Goal: Task Accomplishment & Management: Manage account settings

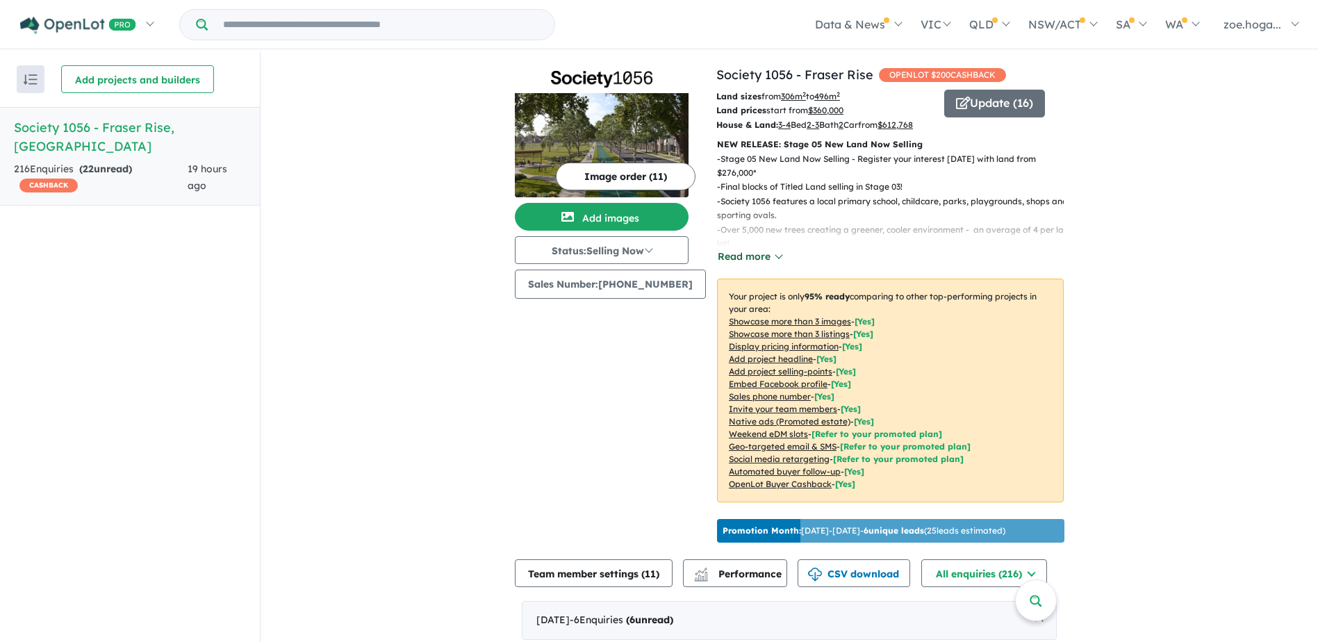
click at [736, 265] on button "Read more" at bounding box center [749, 257] width 65 height 16
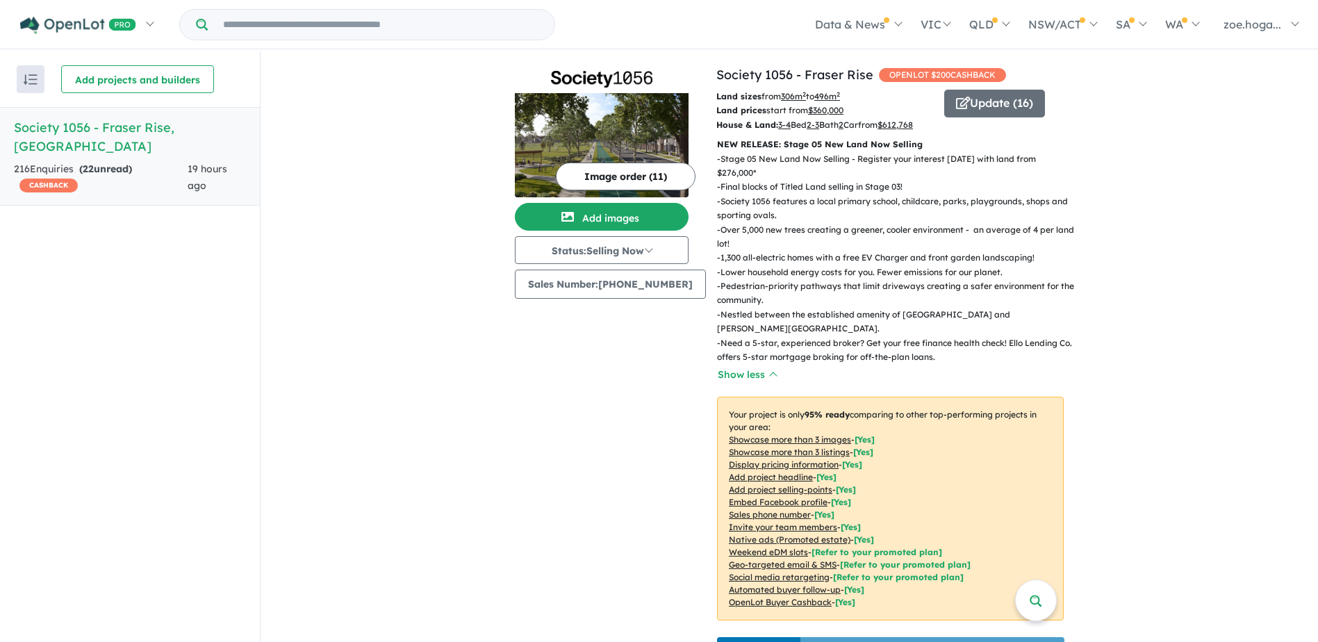
click at [1018, 249] on p "- Over 5,000 new trees creating a greener, cooler environment - an average of 4…" at bounding box center [896, 237] width 358 height 28
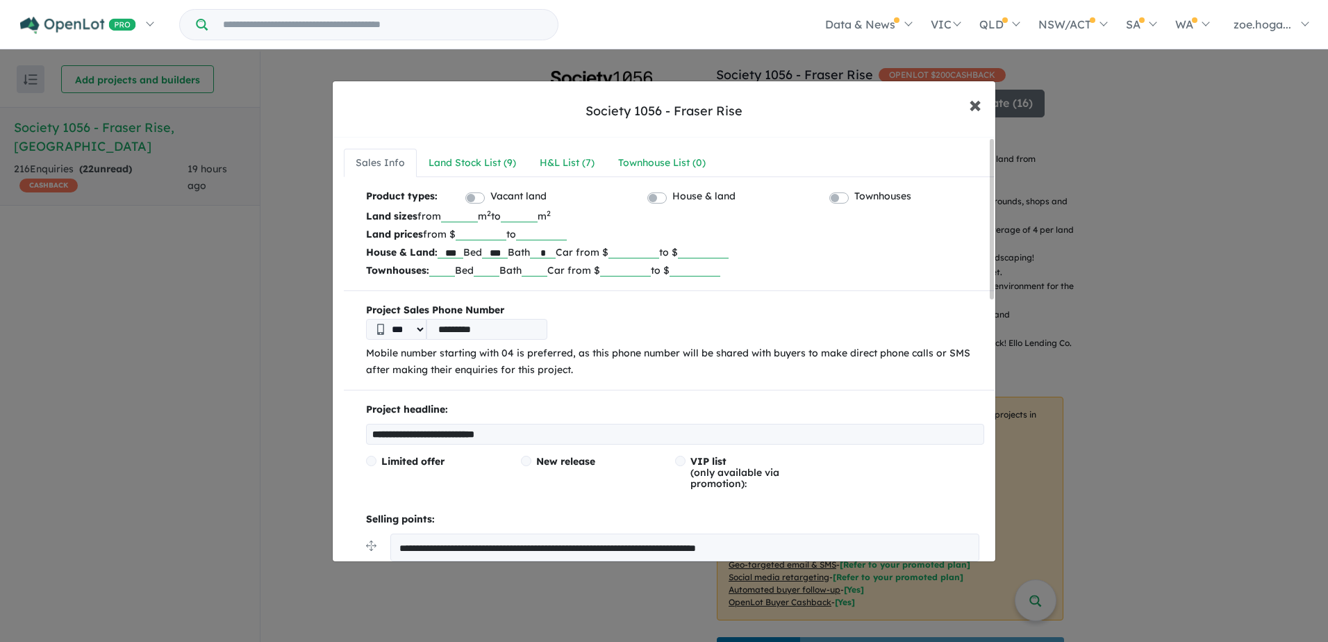
click at [987, 106] on button "× Close" at bounding box center [975, 104] width 40 height 38
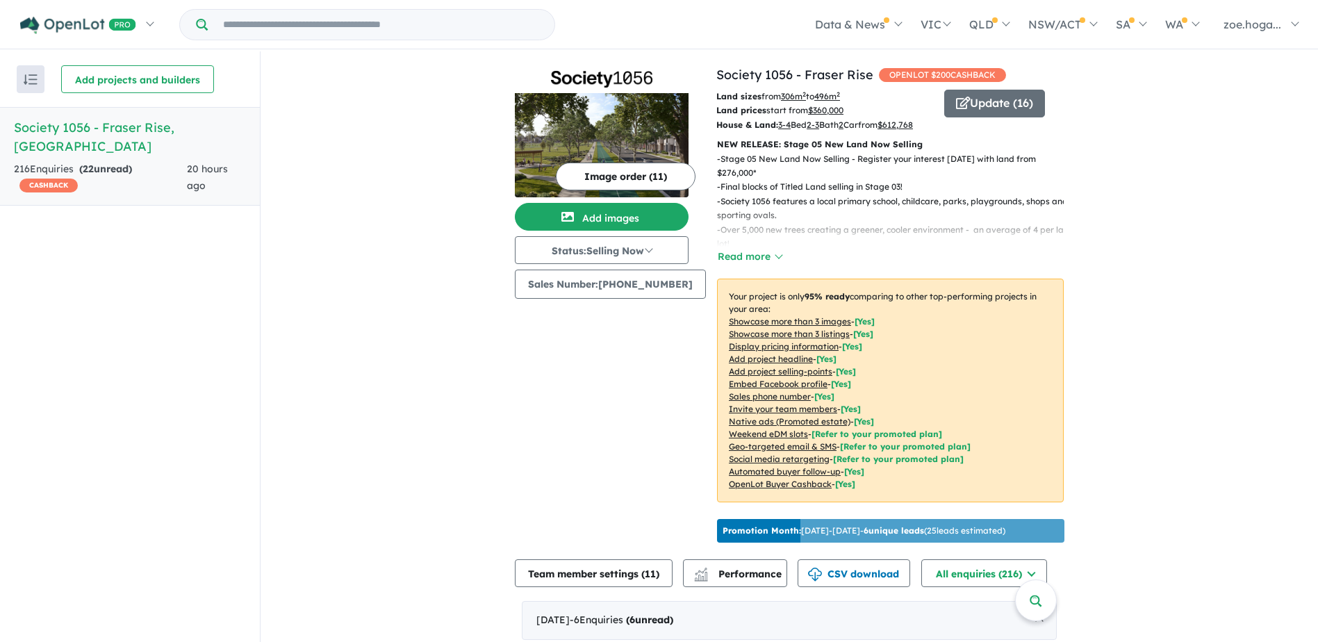
click at [613, 131] on img at bounding box center [602, 145] width 174 height 104
click at [630, 173] on button "Image order ( 11 )" at bounding box center [626, 177] width 140 height 28
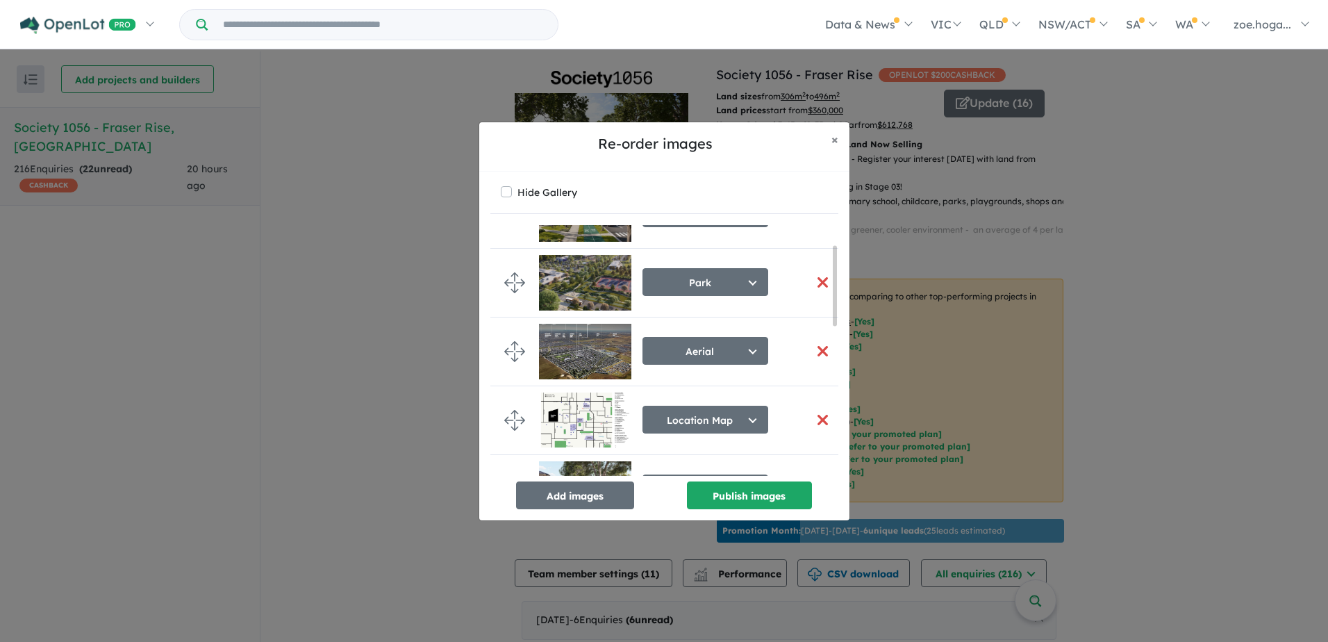
scroll to position [69, 0]
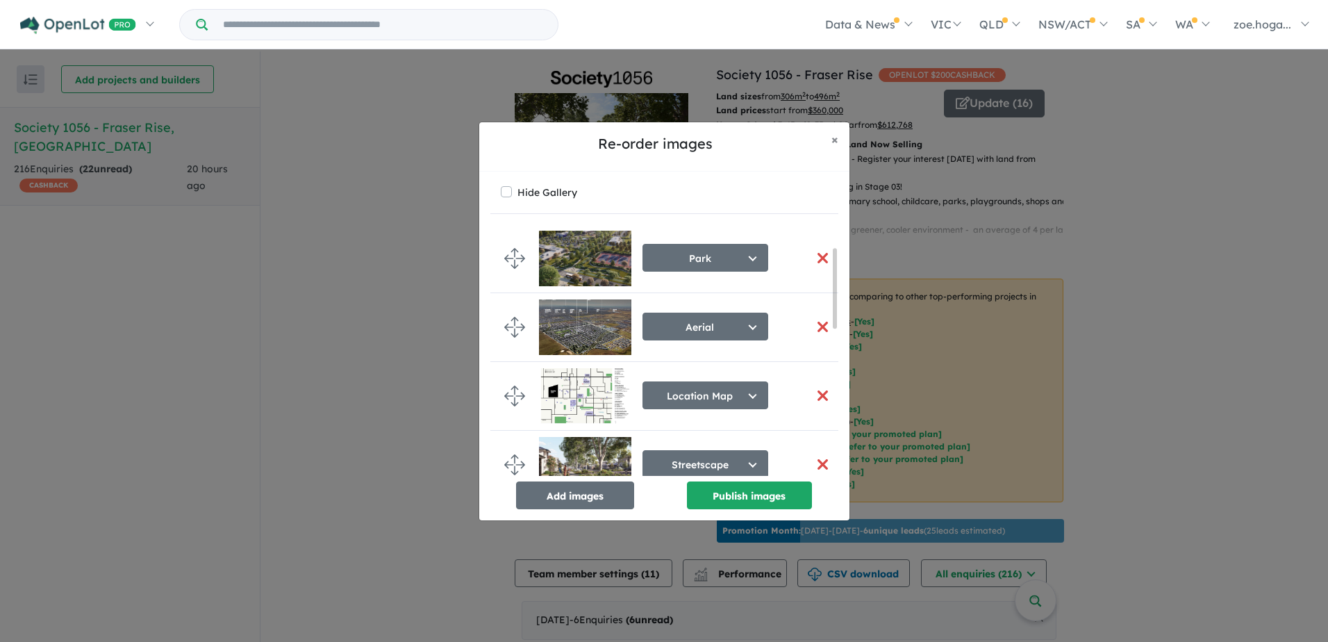
click at [821, 327] on button "button" at bounding box center [823, 327] width 29 height 30
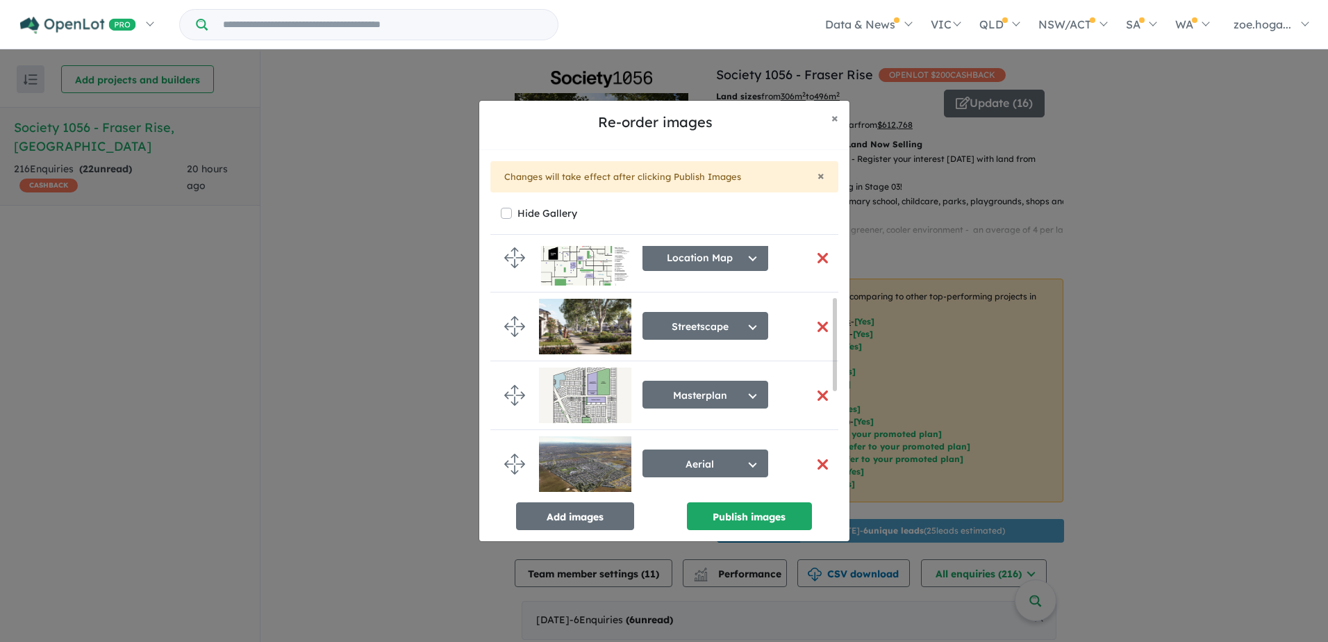
scroll to position [139, 0]
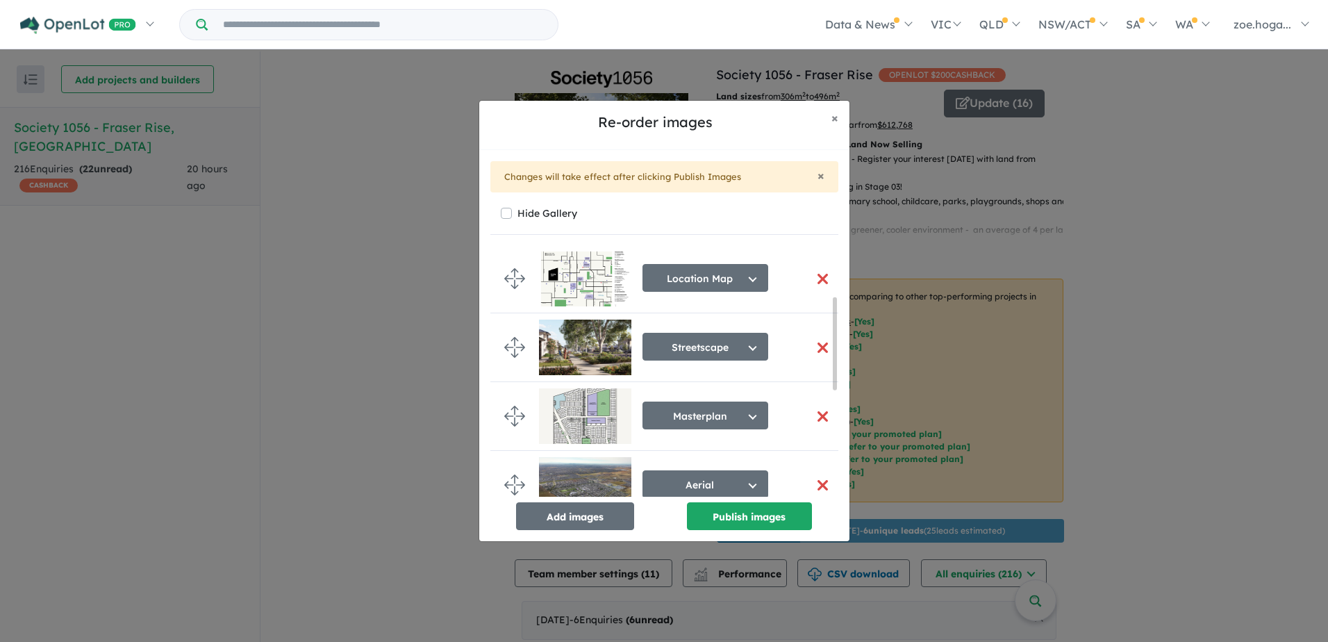
click at [816, 413] on button "button" at bounding box center [823, 417] width 29 height 30
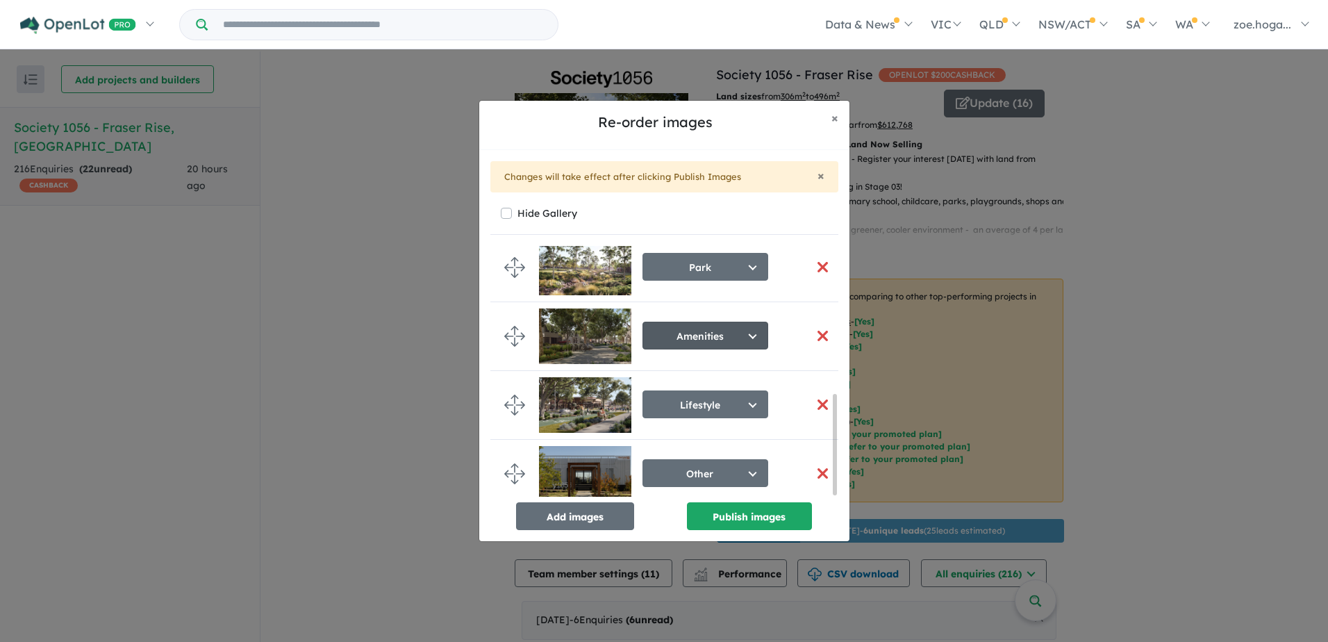
scroll to position [374, 0]
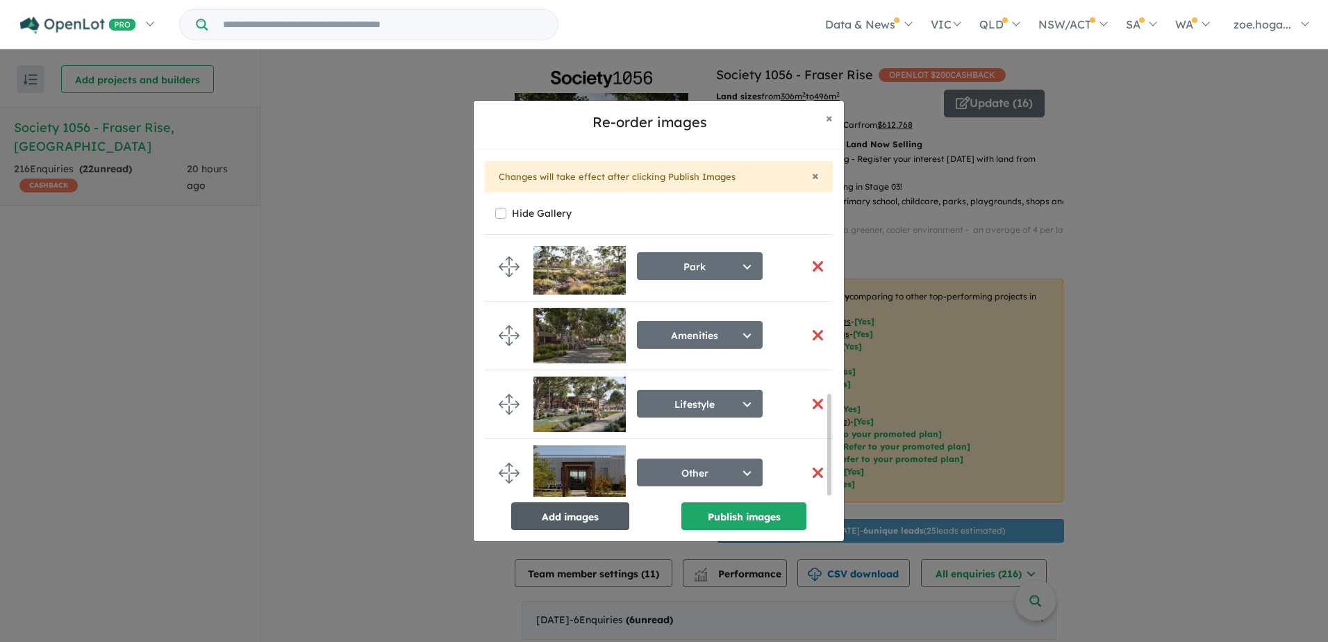
click at [568, 523] on button "Add images" at bounding box center [570, 516] width 118 height 28
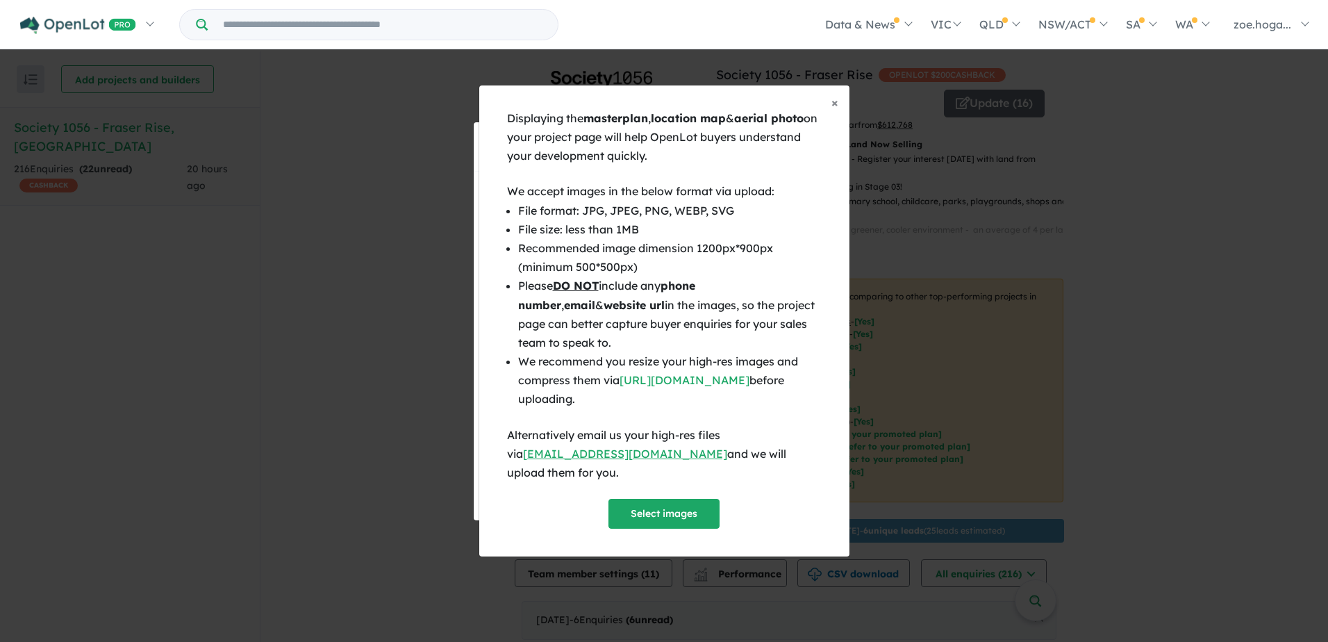
scroll to position [371, 0]
click at [652, 503] on button "Select images" at bounding box center [664, 514] width 111 height 30
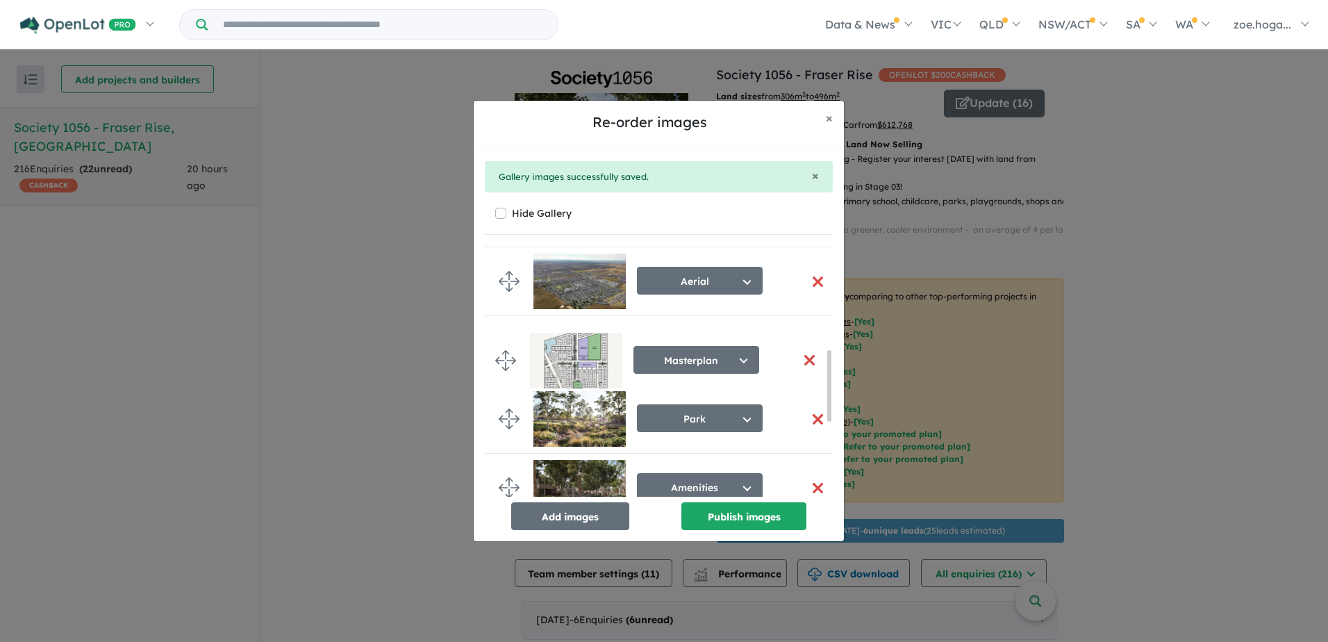
drag, startPoint x: 518, startPoint y: 279, endPoint x: 514, endPoint y: 358, distance: 78.6
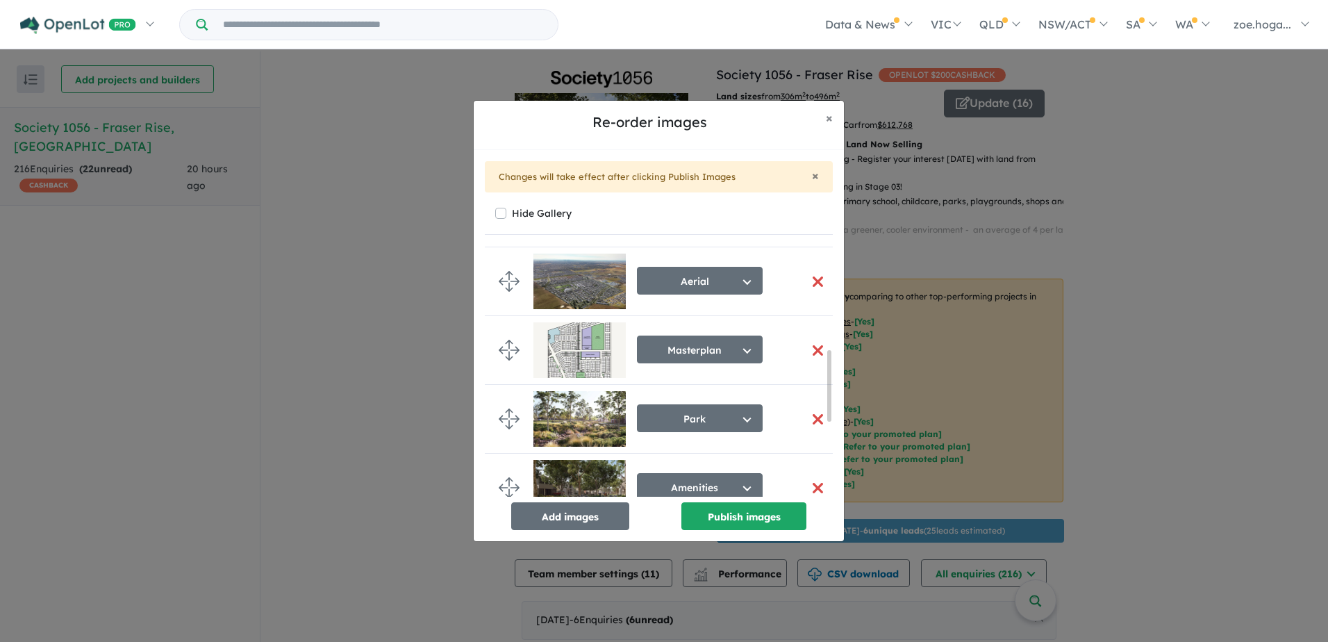
click at [580, 286] on img at bounding box center [580, 282] width 92 height 56
click at [574, 279] on img at bounding box center [580, 282] width 92 height 56
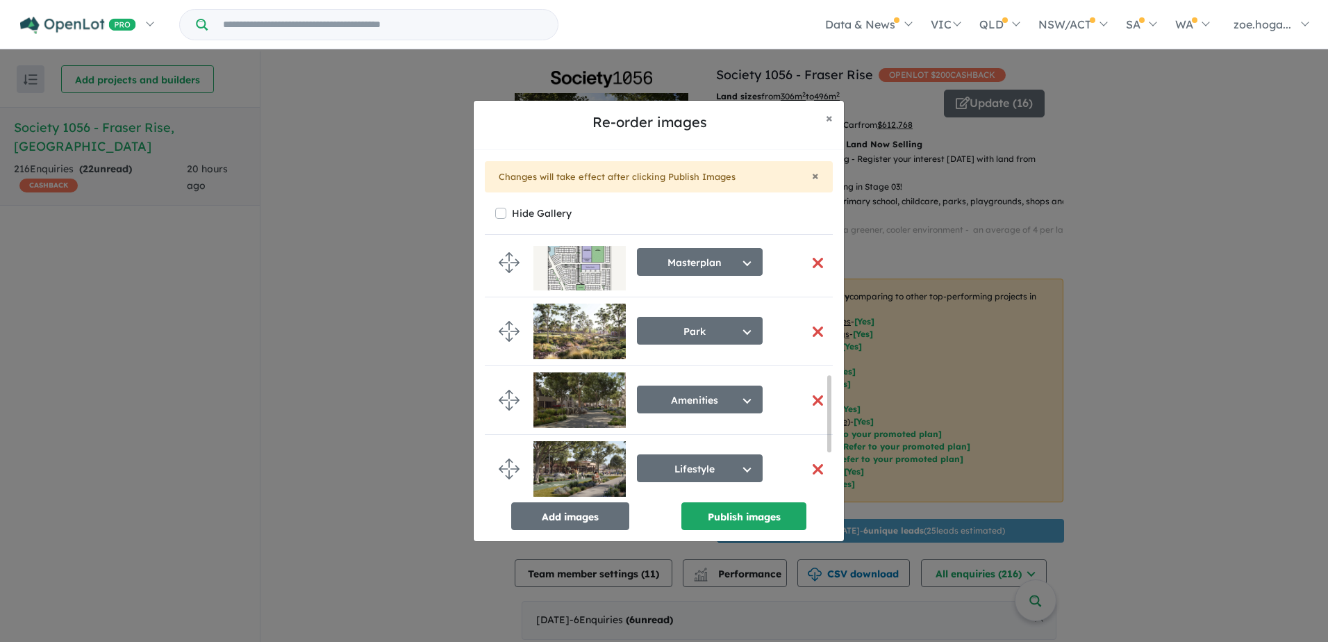
scroll to position [361, 0]
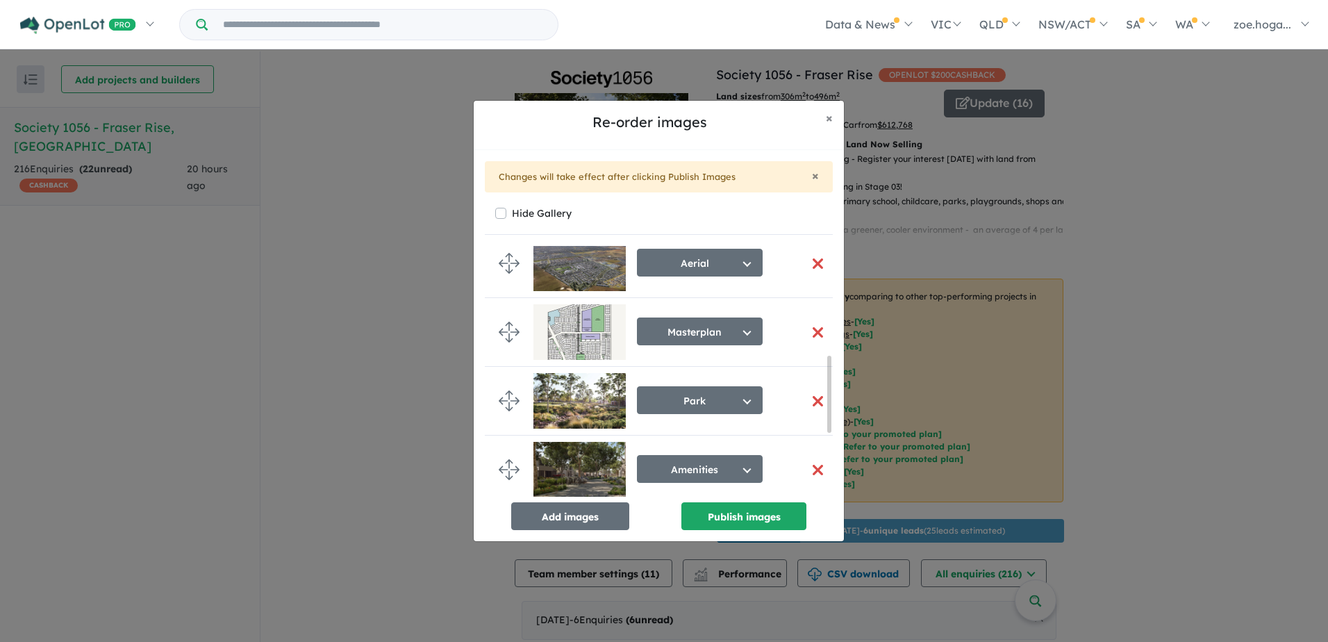
click at [808, 334] on button "button" at bounding box center [817, 333] width 29 height 30
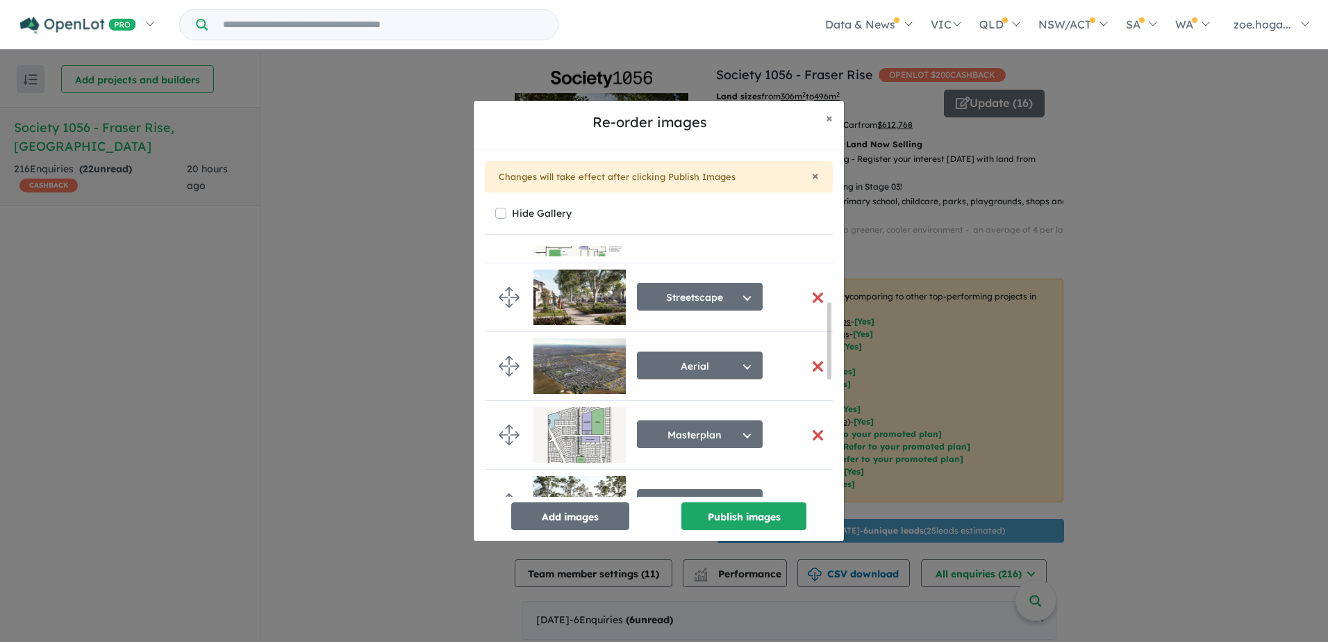
scroll to position [291, 0]
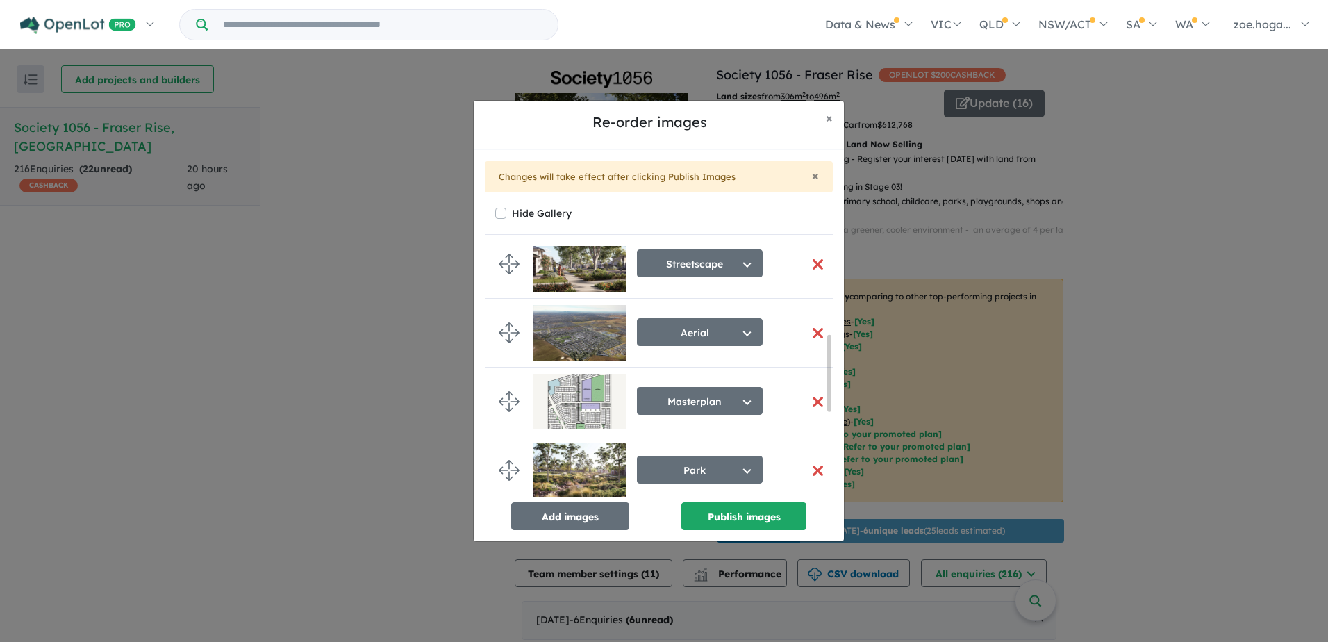
click at [812, 397] on button "button" at bounding box center [817, 402] width 29 height 30
click at [780, 512] on button "Publish images" at bounding box center [744, 516] width 125 height 28
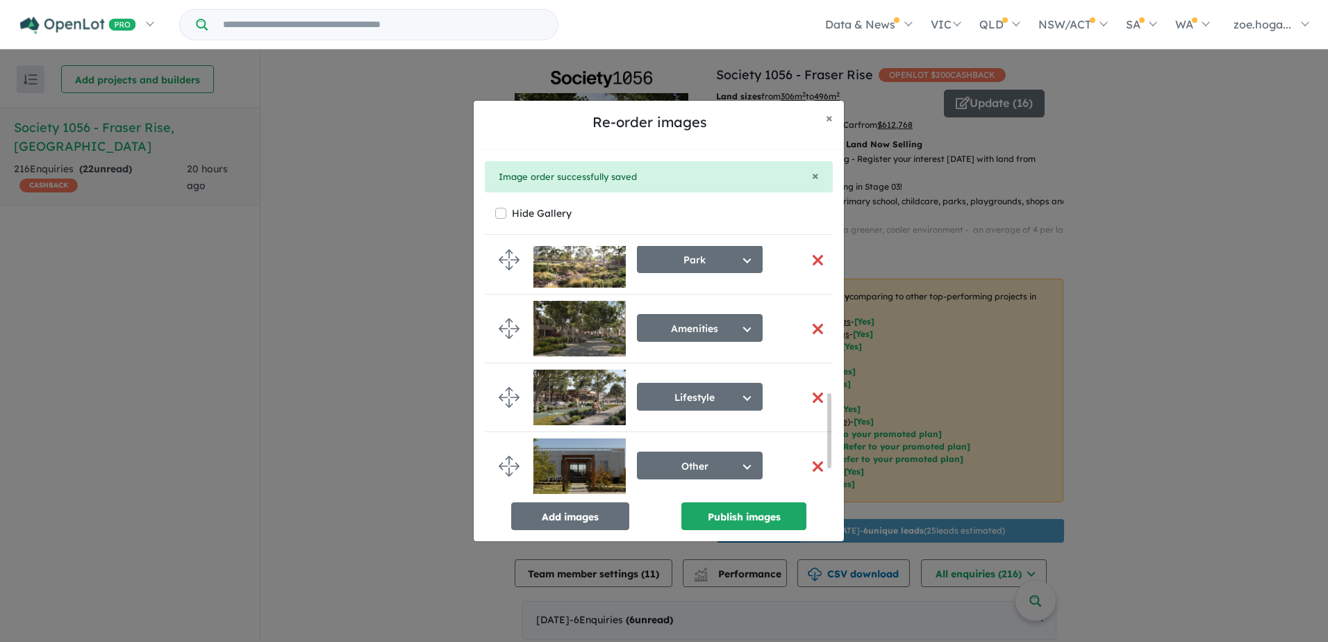
scroll to position [592, 0]
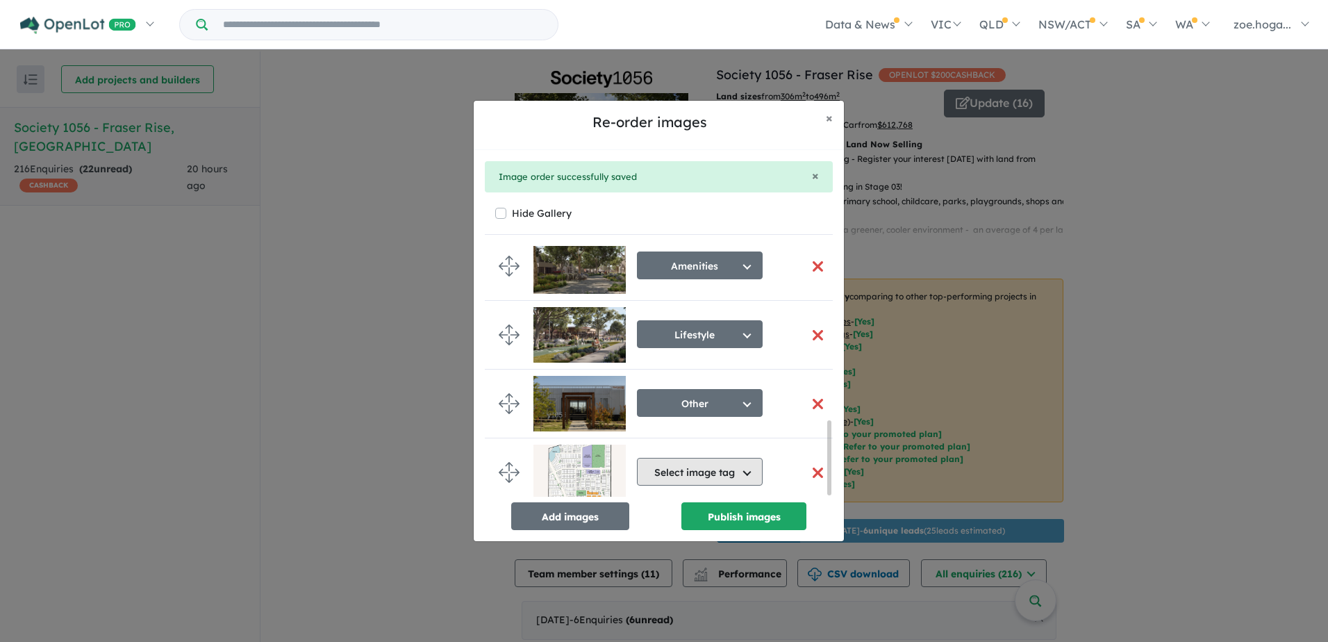
click at [710, 463] on button "Select image tag" at bounding box center [700, 472] width 126 height 28
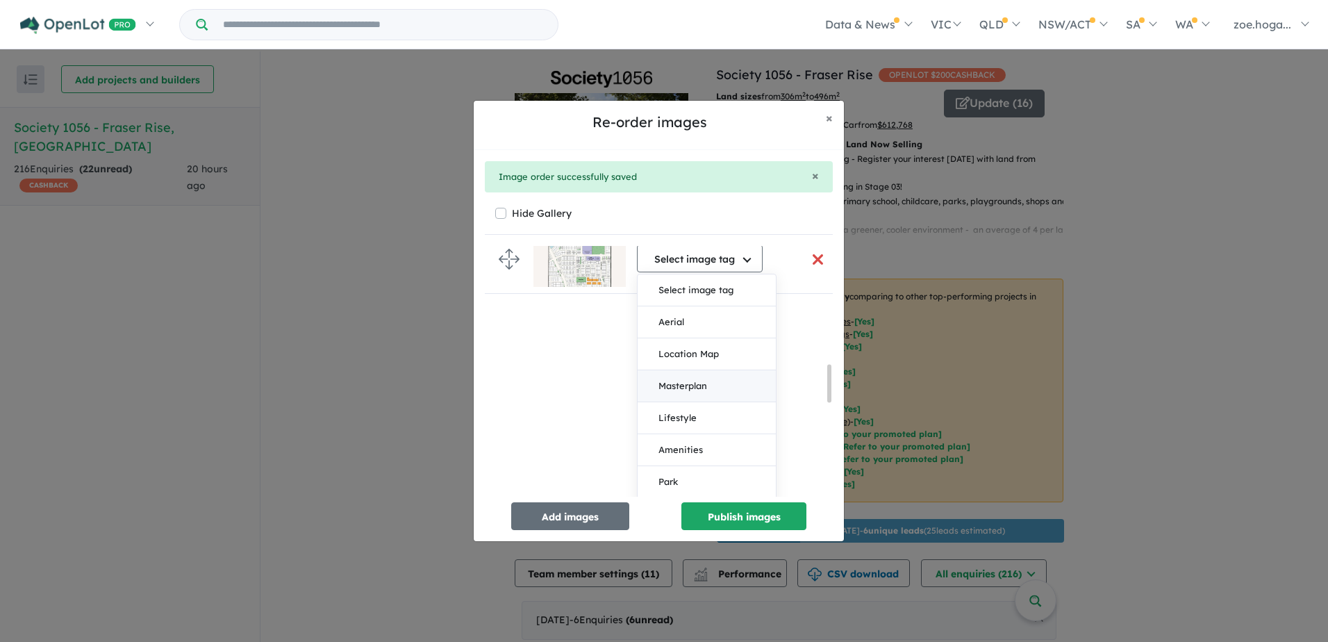
click at [709, 386] on button "Masterplan" at bounding box center [707, 386] width 138 height 32
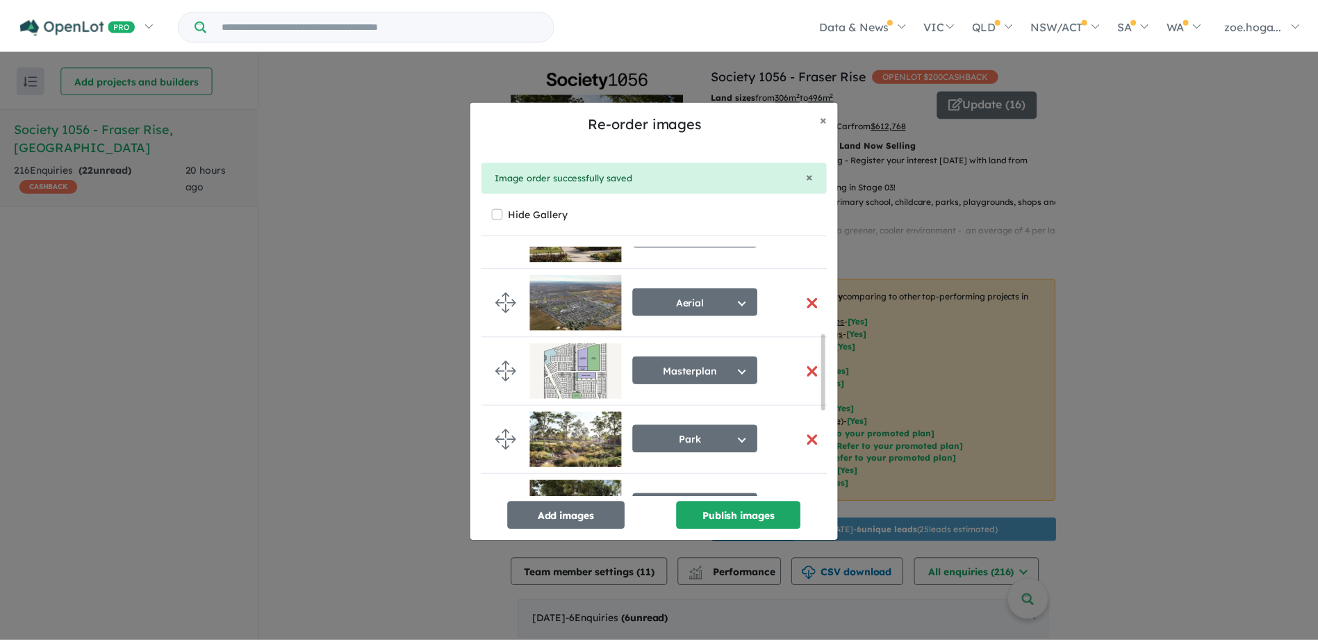
scroll to position [347, 0]
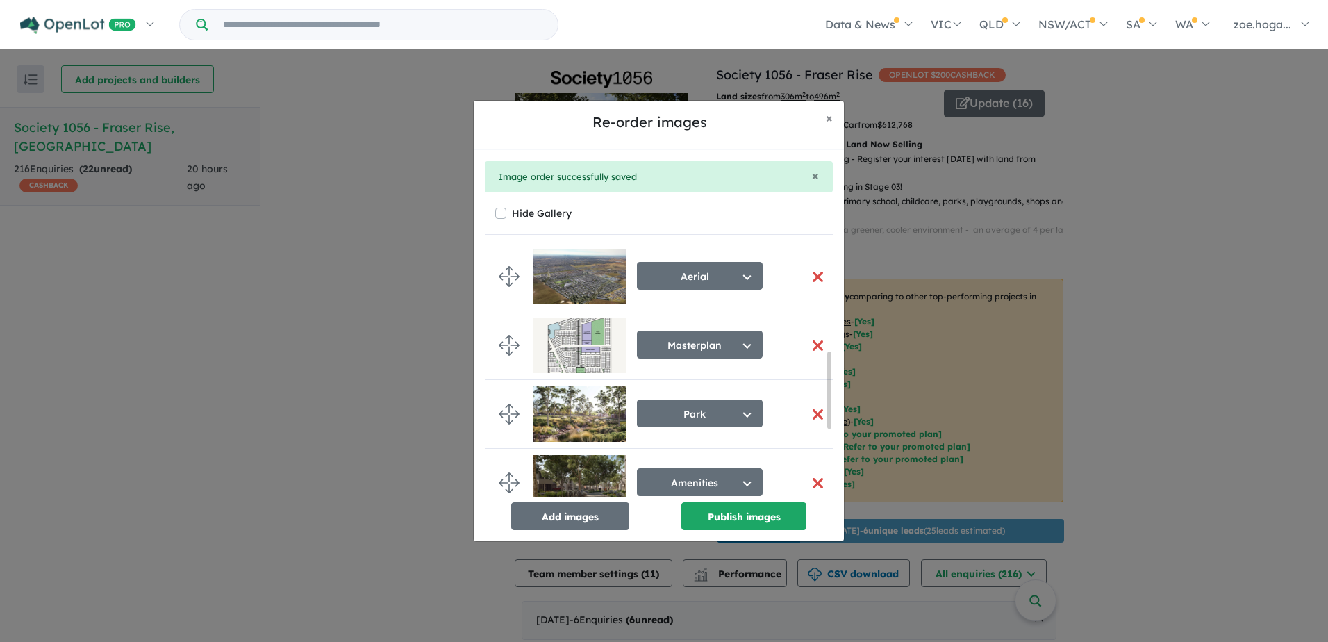
click at [816, 347] on button "button" at bounding box center [817, 346] width 29 height 30
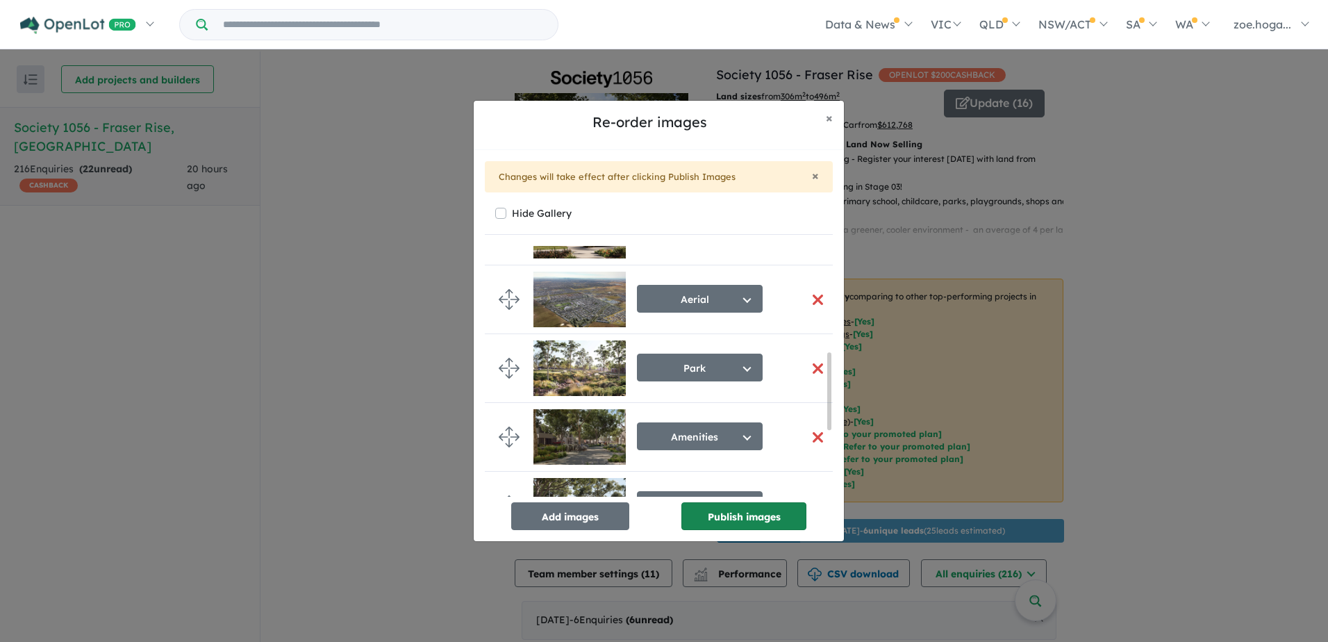
click at [765, 520] on button "Publish images" at bounding box center [744, 516] width 125 height 28
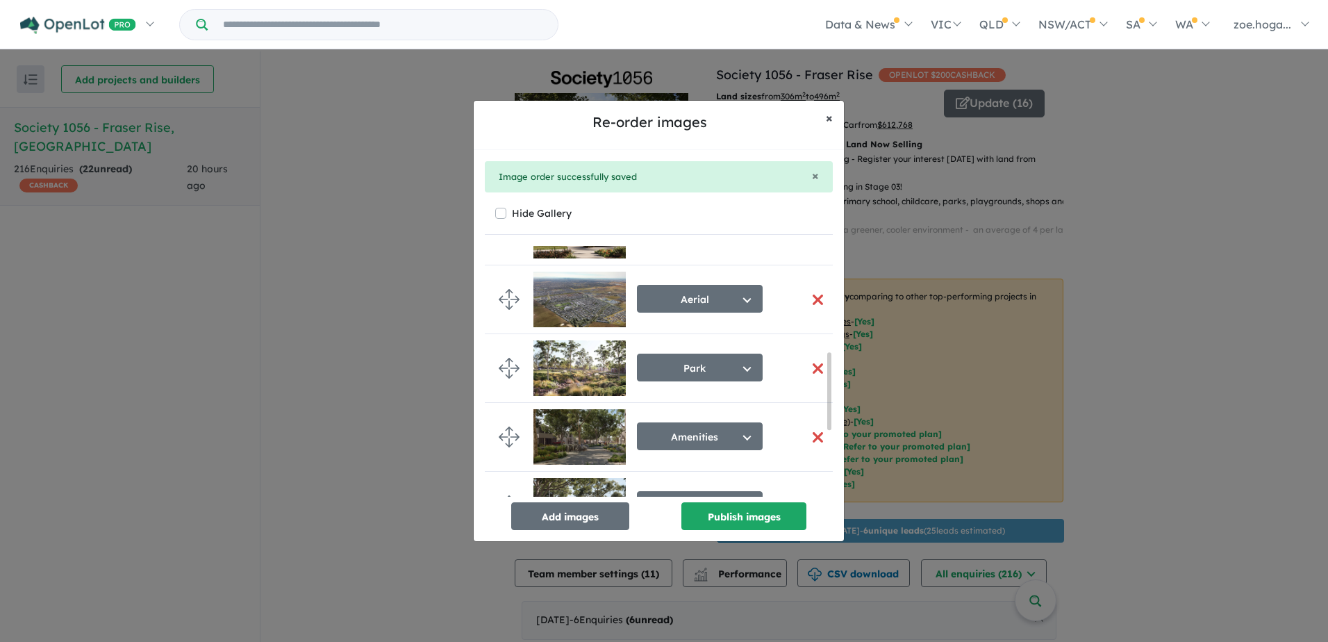
click at [828, 117] on span "×" at bounding box center [829, 118] width 7 height 16
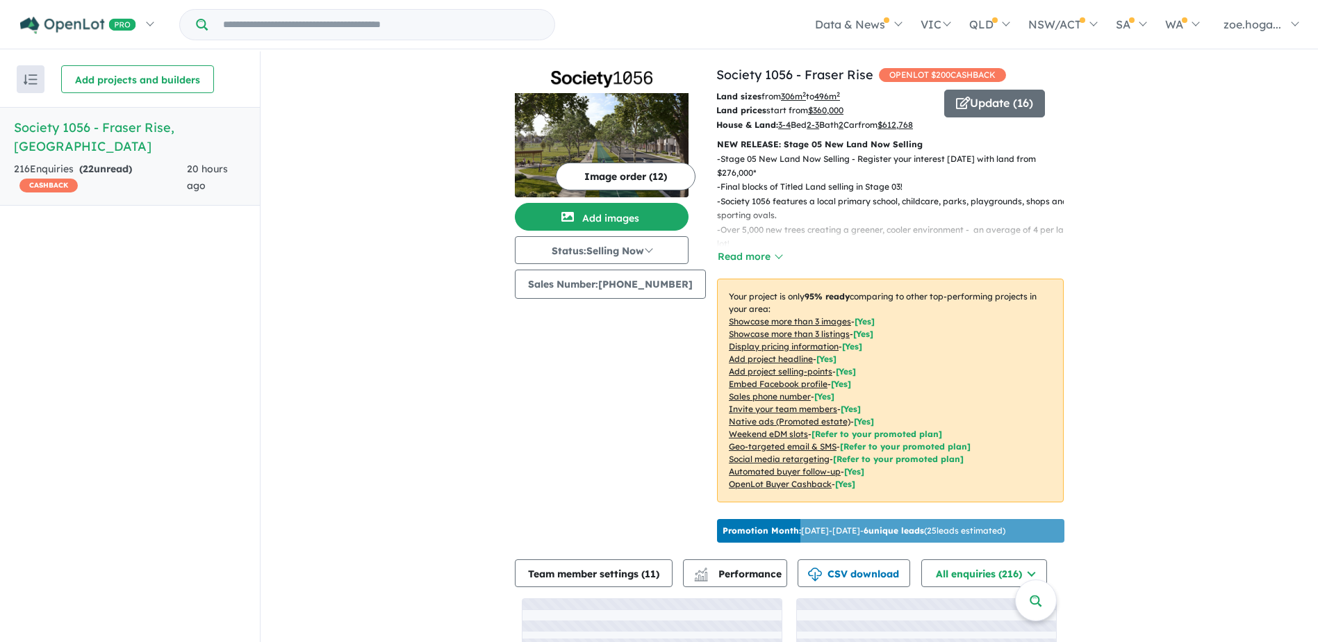
click at [631, 171] on button "Image order ( 12 )" at bounding box center [626, 177] width 140 height 28
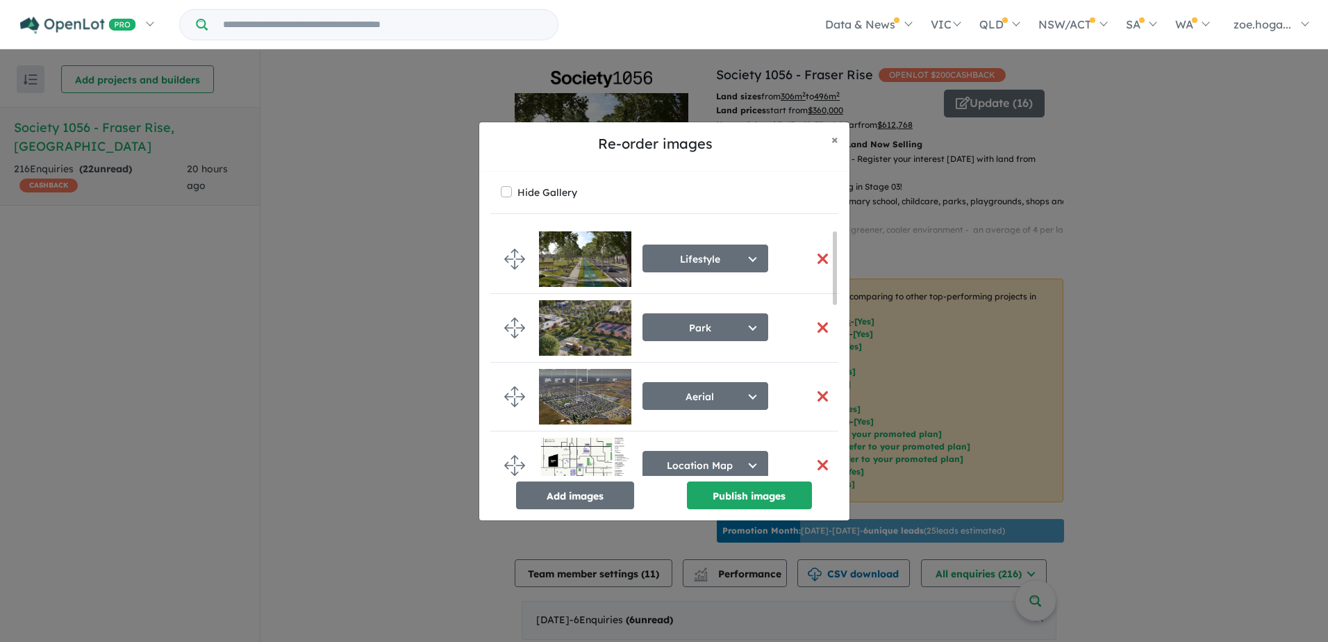
scroll to position [69, 0]
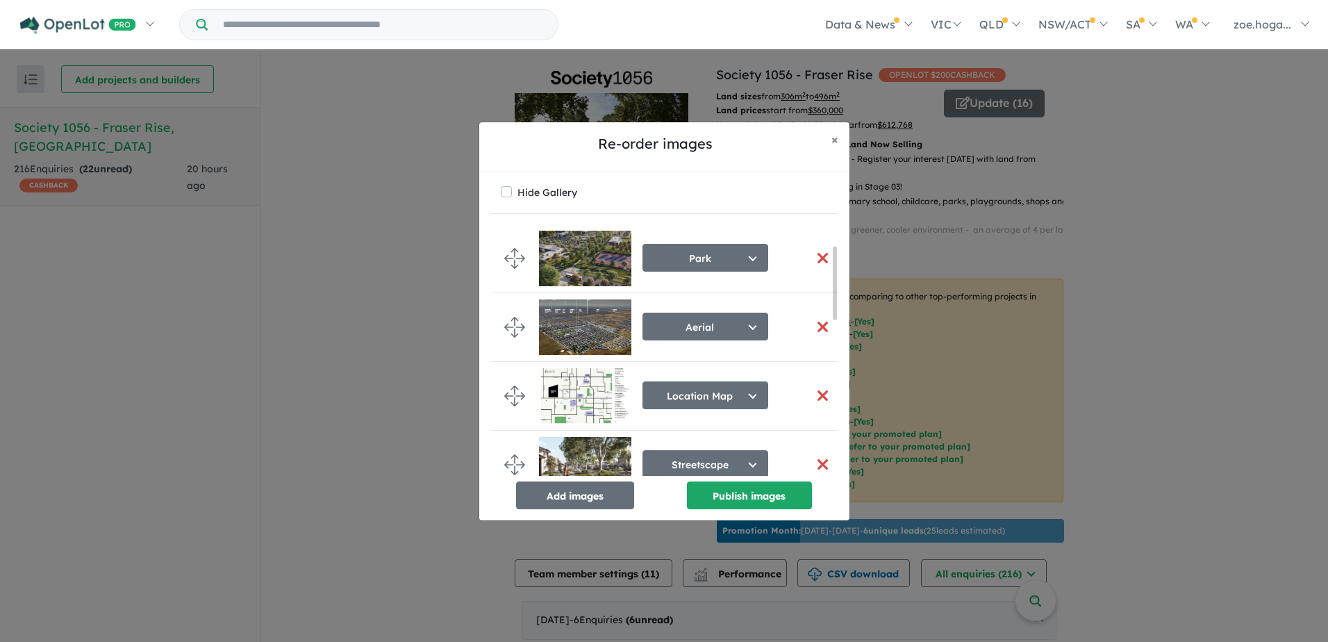
click at [603, 315] on img at bounding box center [585, 327] width 92 height 56
click at [814, 323] on button "button" at bounding box center [823, 327] width 29 height 30
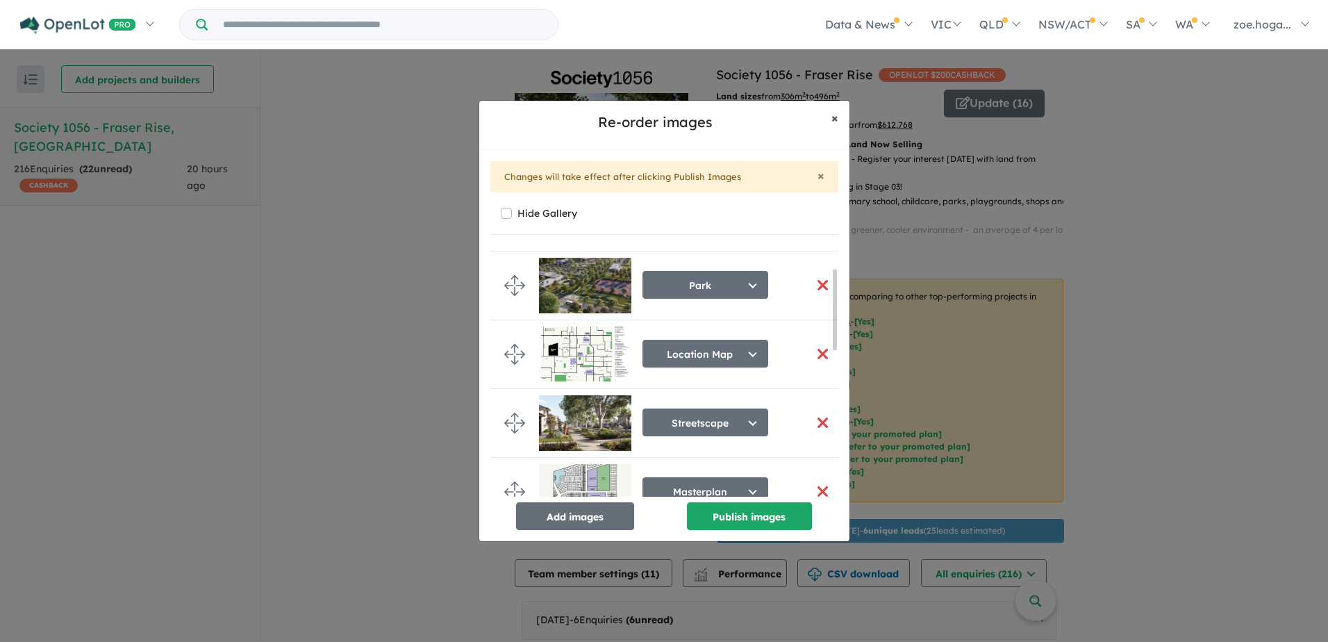
click at [832, 117] on span "×" at bounding box center [835, 118] width 7 height 16
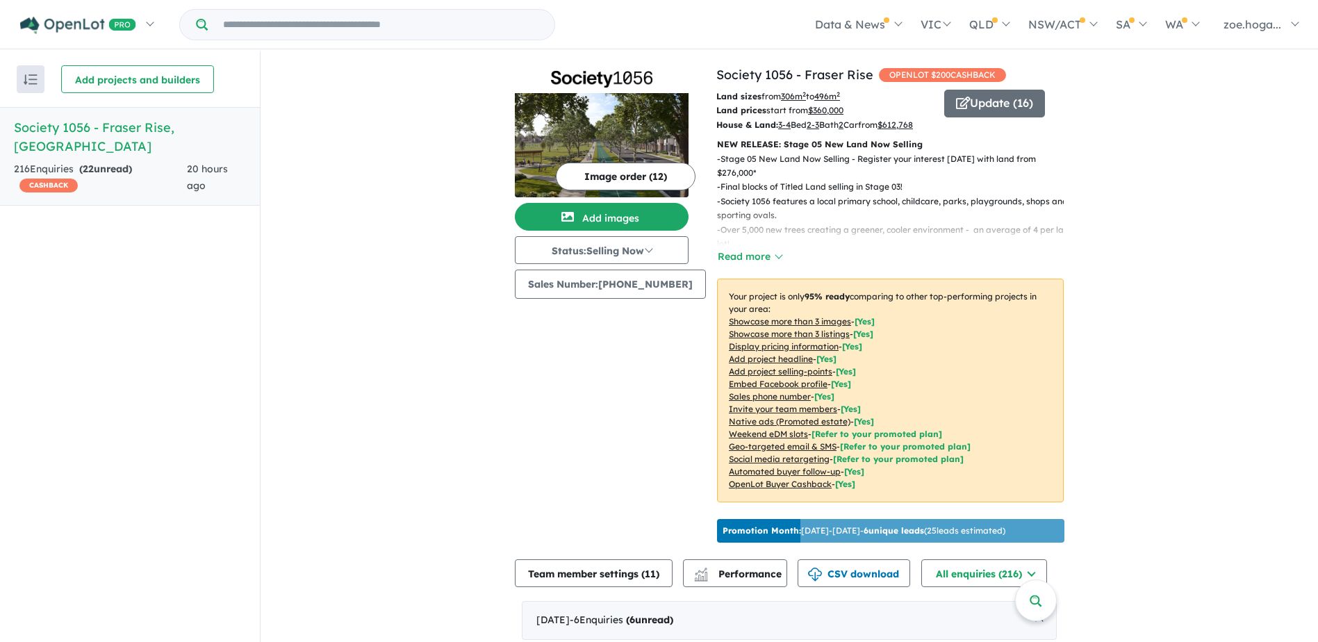
click at [591, 138] on img at bounding box center [602, 145] width 174 height 104
click at [591, 117] on img at bounding box center [602, 145] width 174 height 104
click at [647, 172] on button "Image order ( 11 )" at bounding box center [626, 177] width 140 height 28
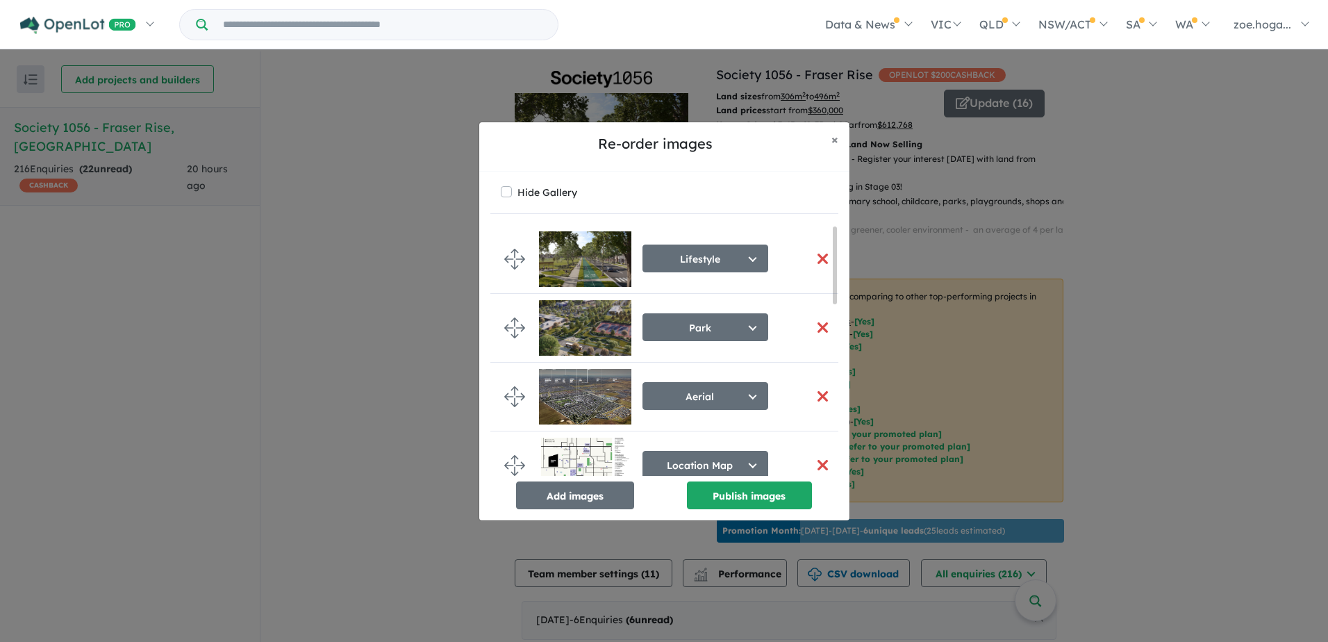
click at [821, 397] on button "button" at bounding box center [823, 396] width 29 height 30
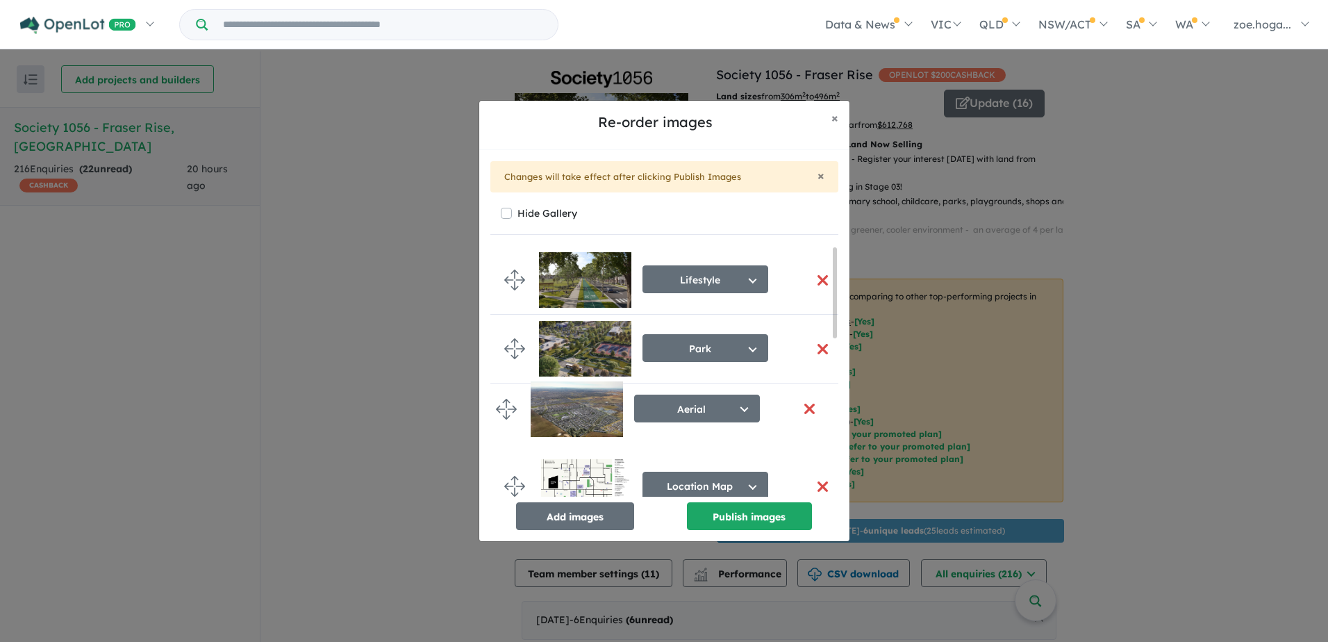
drag, startPoint x: 516, startPoint y: 306, endPoint x: 506, endPoint y: 408, distance: 102.6
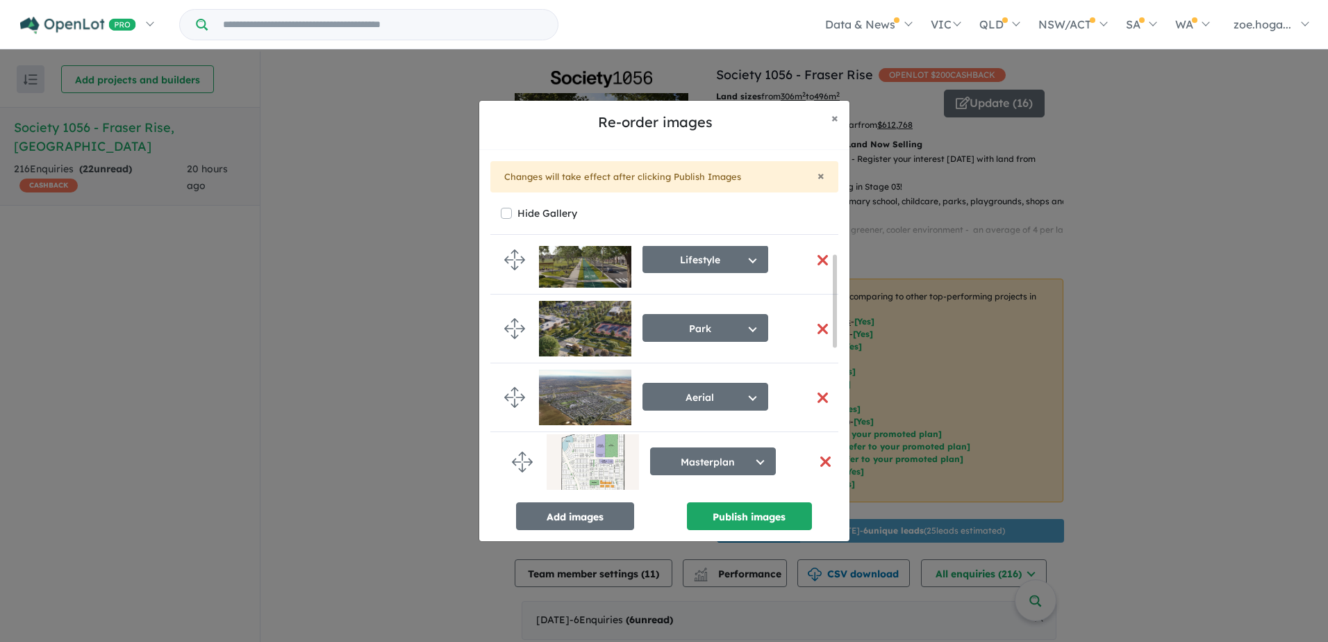
drag, startPoint x: 519, startPoint y: 471, endPoint x: 527, endPoint y: 465, distance: 9.9
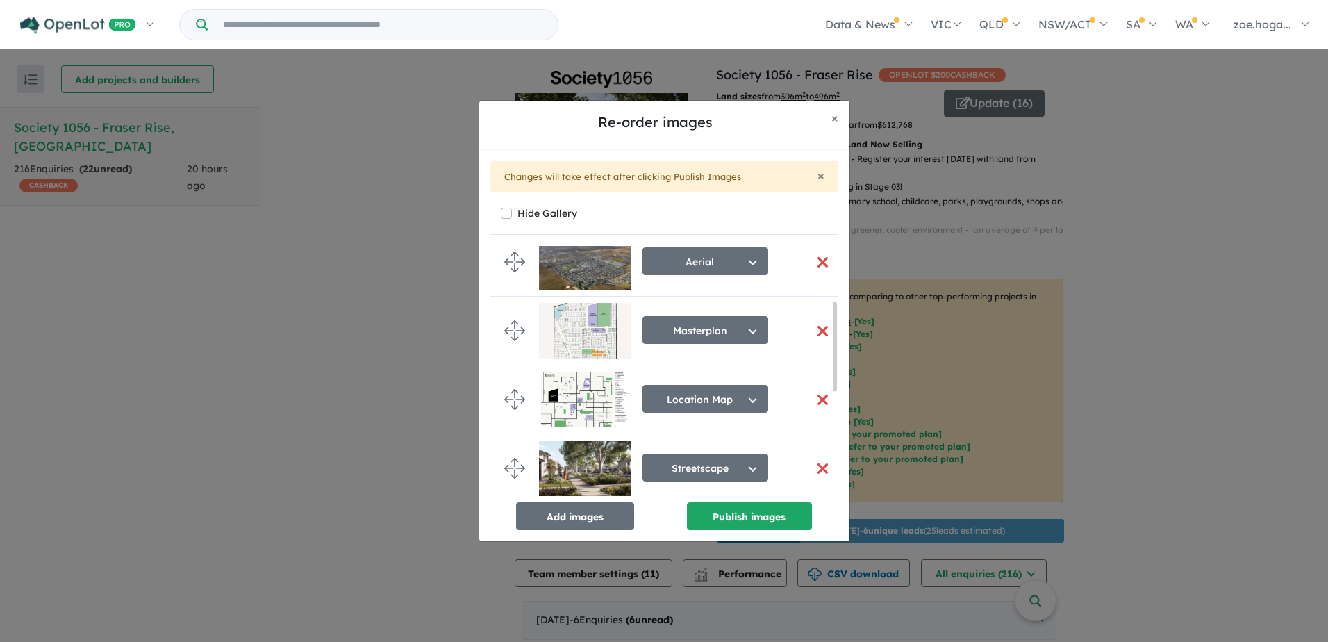
scroll to position [156, 0]
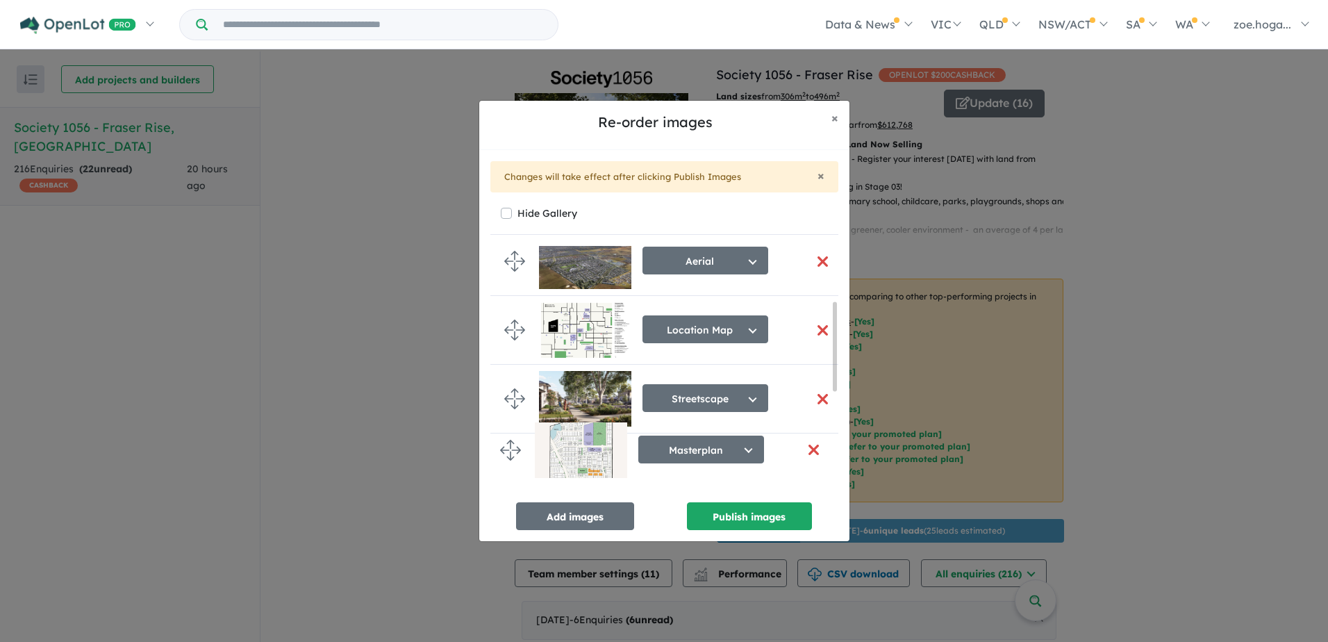
drag, startPoint x: 511, startPoint y: 335, endPoint x: 507, endPoint y: 454, distance: 119.6
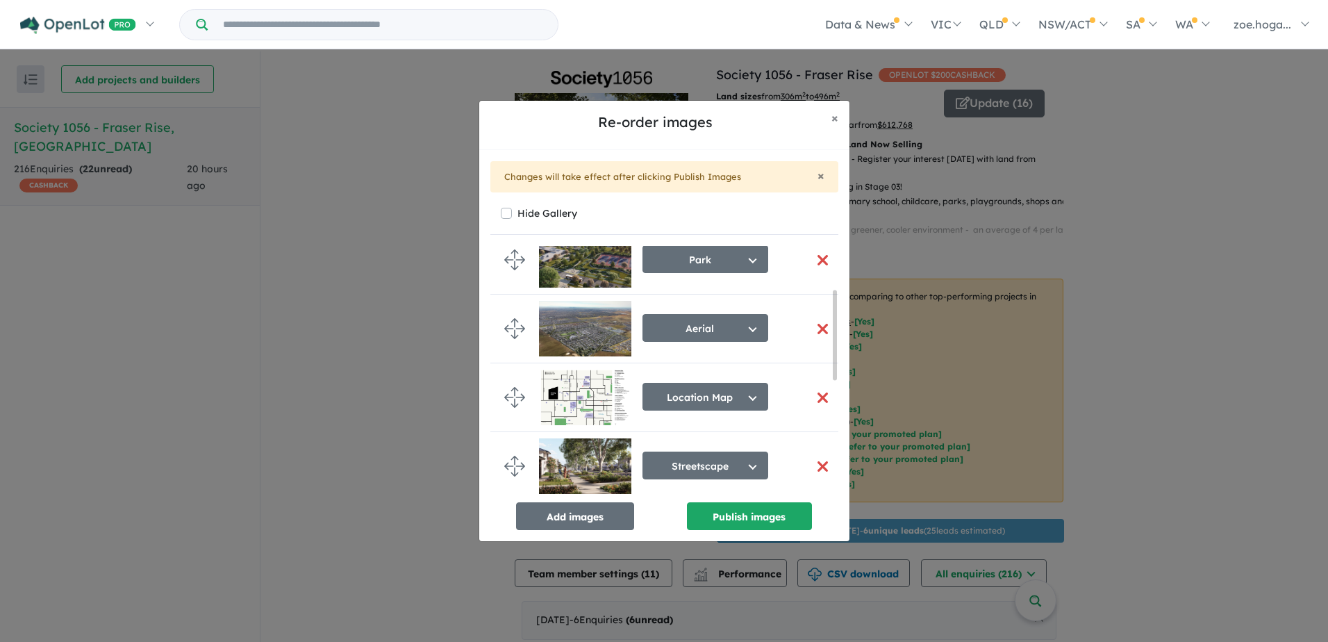
scroll to position [208, 0]
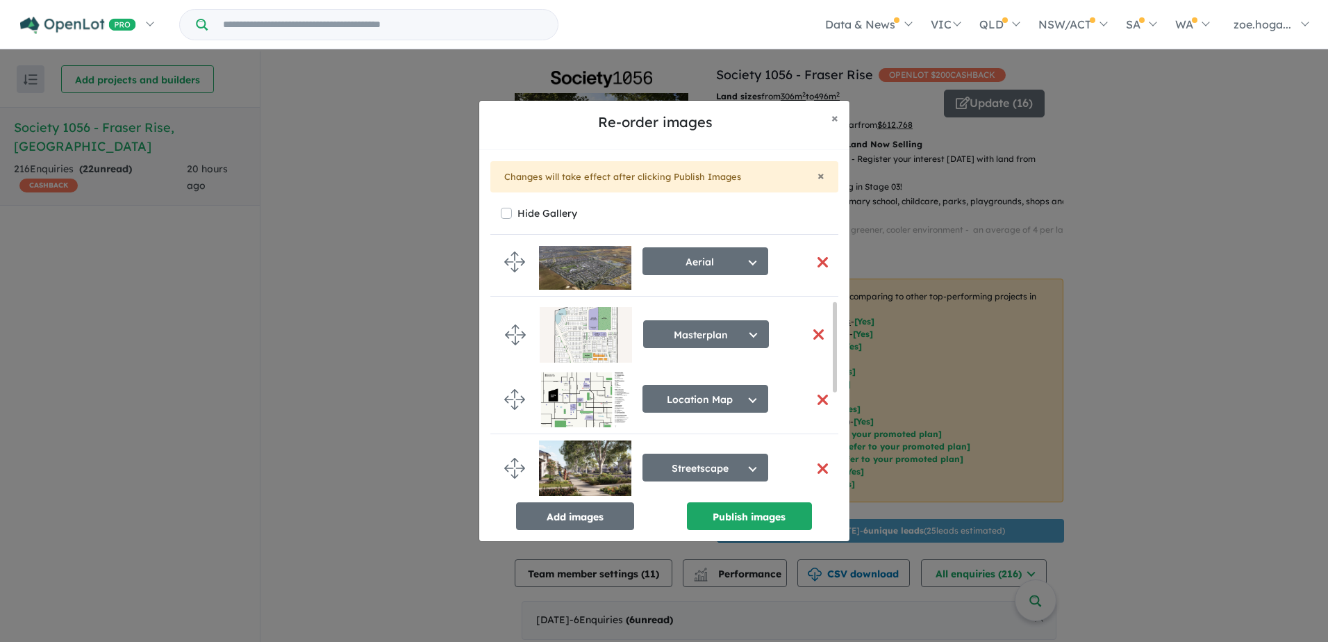
drag, startPoint x: 518, startPoint y: 422, endPoint x: 518, endPoint y: 341, distance: 81.3
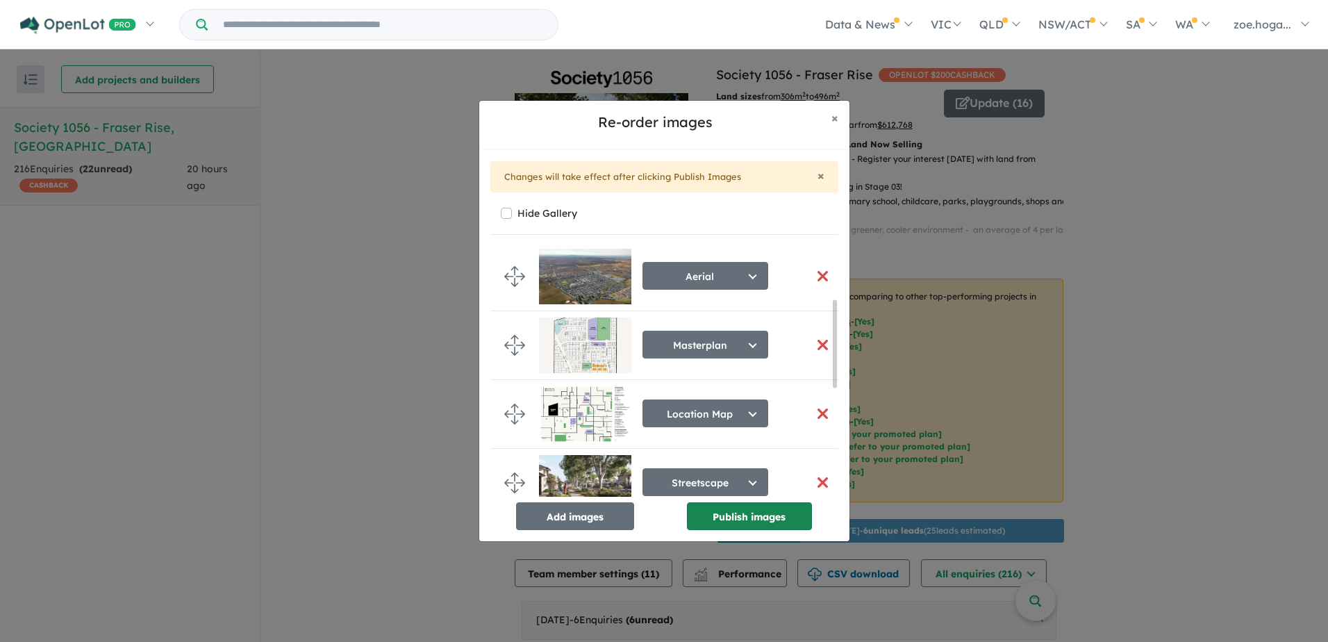
click at [784, 520] on button "Publish images" at bounding box center [749, 516] width 125 height 28
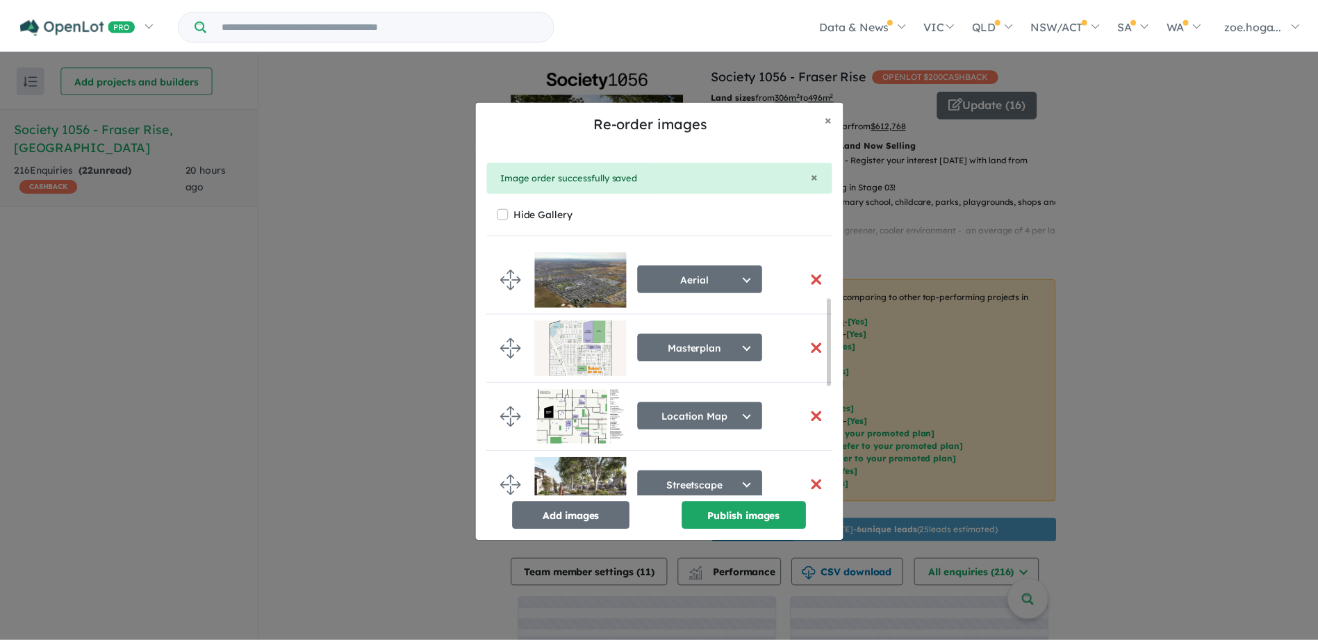
scroll to position [147, 0]
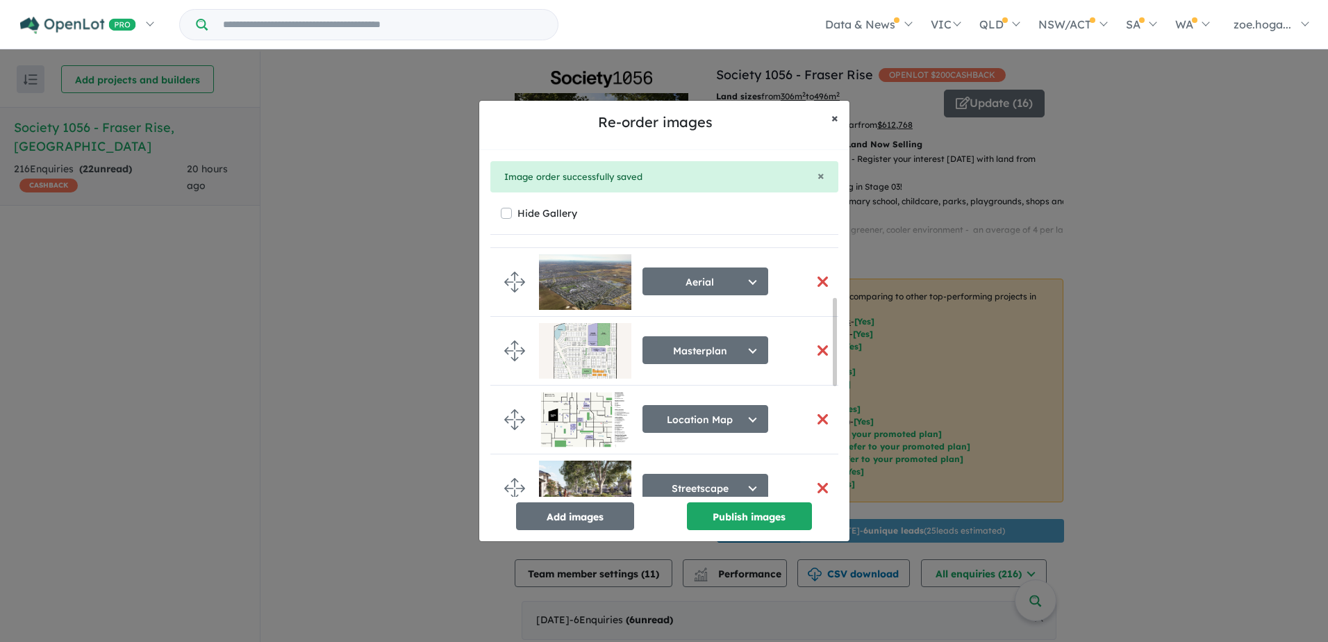
click at [839, 123] on button "× Close" at bounding box center [835, 118] width 29 height 35
